Goal: Find specific page/section: Find specific page/section

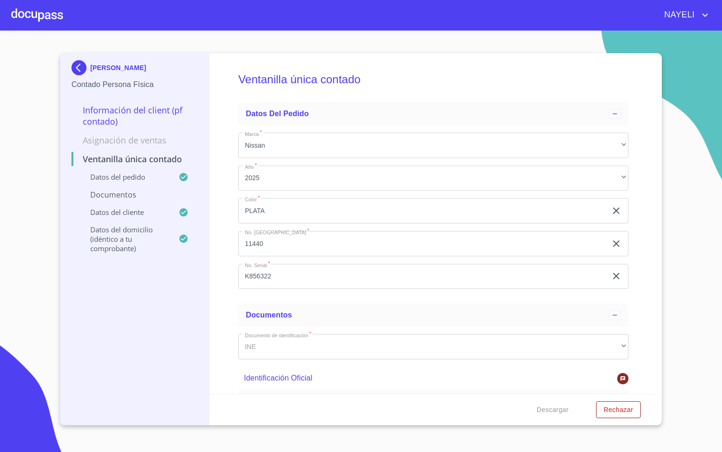
click at [37, 15] on div at bounding box center [37, 15] width 52 height 30
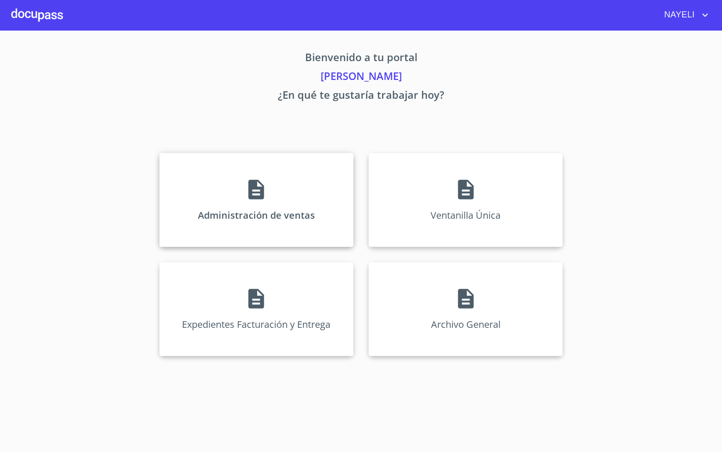
click at [266, 192] on icon at bounding box center [255, 189] width 23 height 23
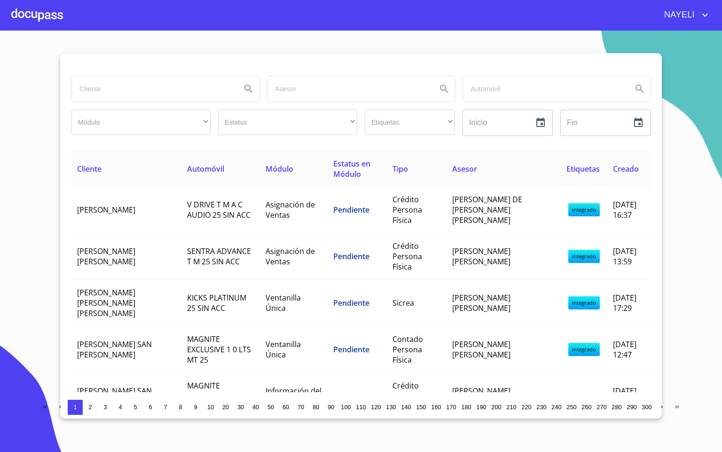
click at [144, 84] on input "search" at bounding box center [153, 88] width 162 height 25
type input "[PERSON_NAME]"
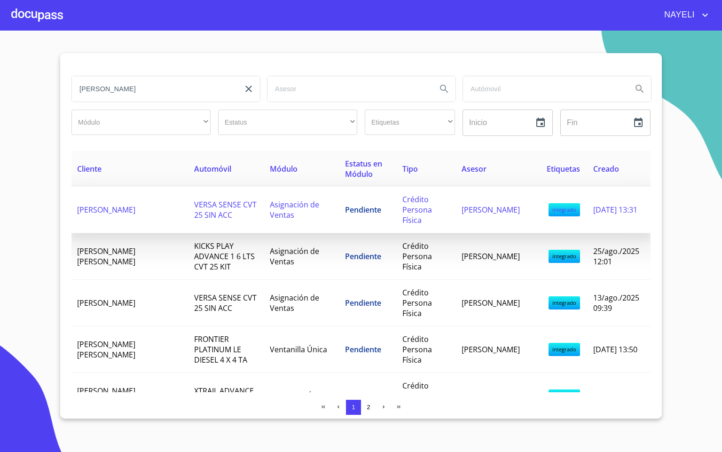
click at [121, 204] on span "[PERSON_NAME]" at bounding box center [106, 209] width 58 height 10
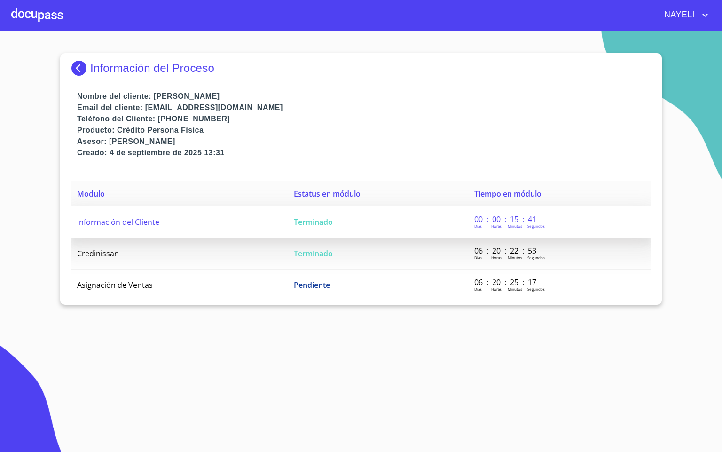
click at [134, 222] on span "Información del Cliente" at bounding box center [118, 222] width 82 height 10
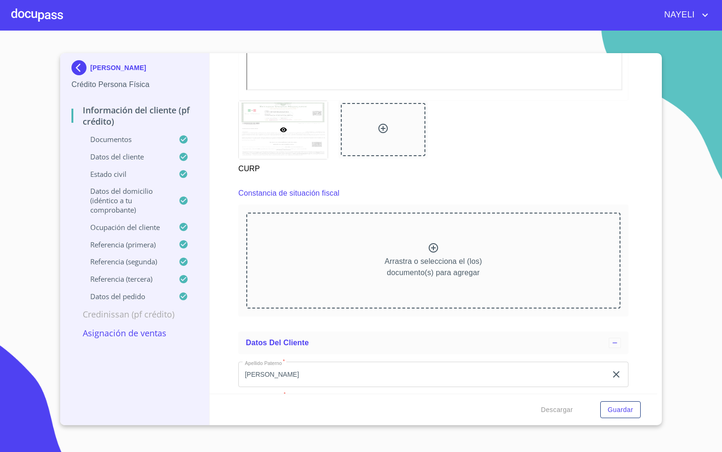
scroll to position [2410, 0]
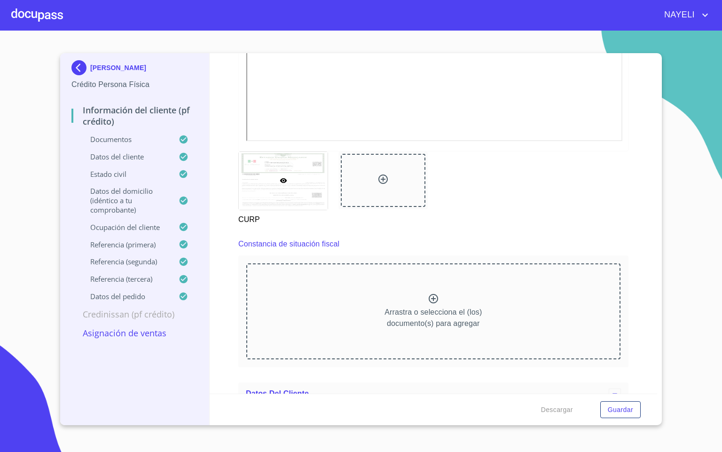
click at [27, 18] on div at bounding box center [37, 15] width 52 height 30
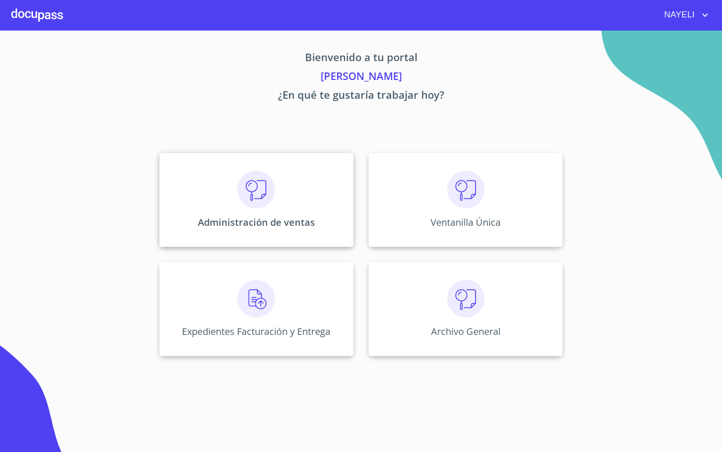
click at [254, 213] on div "Administración de ventas" at bounding box center [256, 200] width 194 height 94
